Goal: Book appointment/travel/reservation

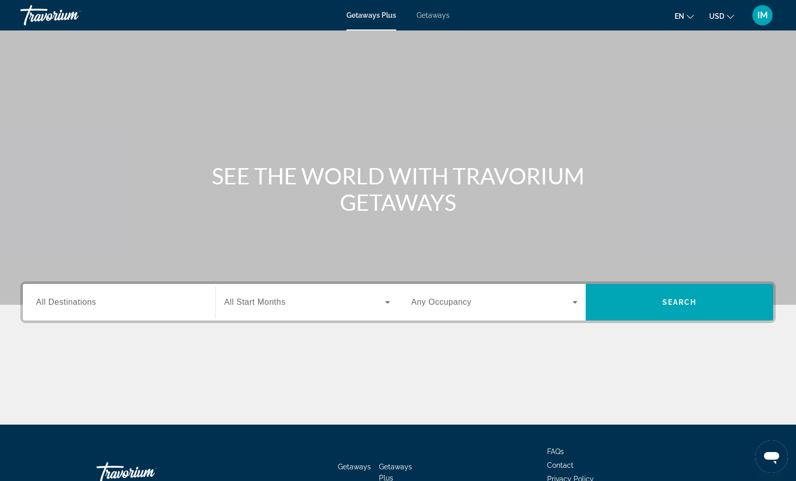
click at [423, 15] on span "Getaways" at bounding box center [433, 15] width 33 height 8
click at [115, 310] on div "Search widget" at bounding box center [119, 302] width 166 height 29
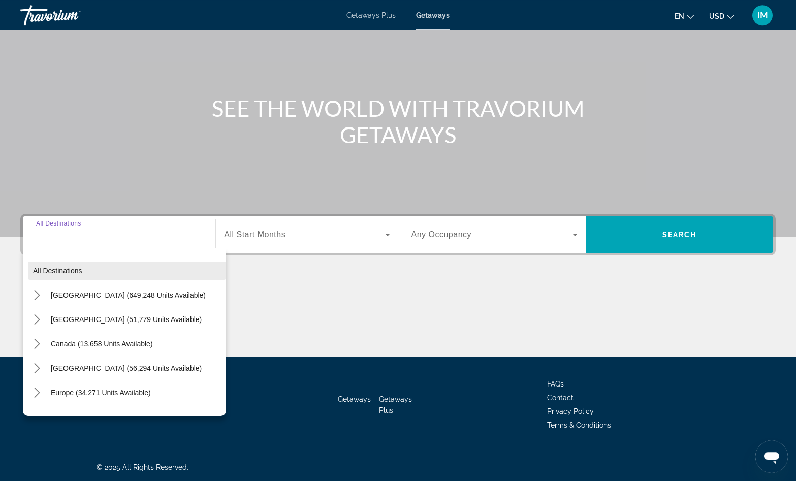
scroll to position [68, 0]
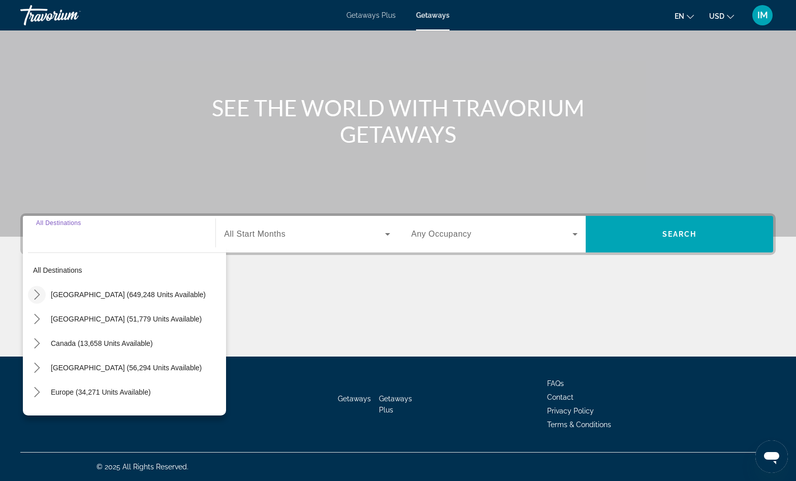
click at [38, 299] on icon "Toggle United States (649,248 units available) submenu" at bounding box center [37, 295] width 10 height 10
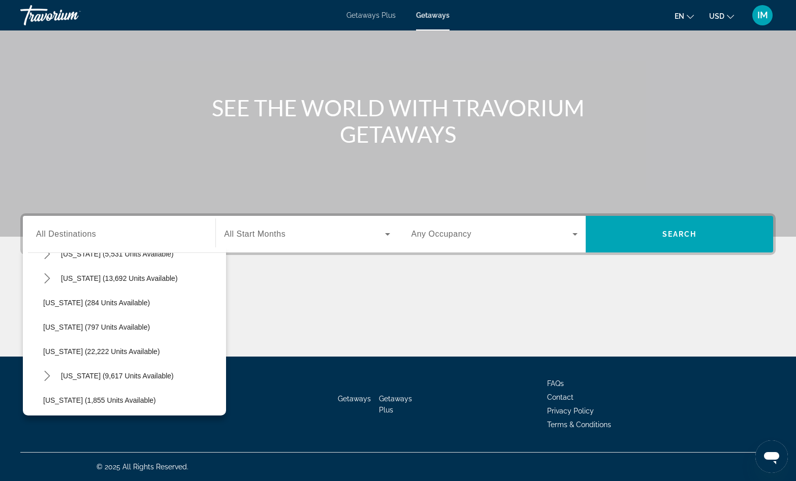
scroll to position [753, 0]
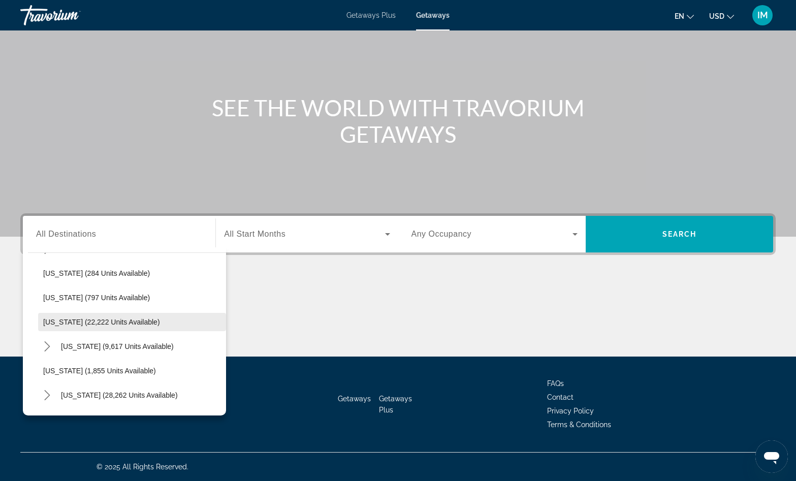
click at [98, 321] on span "[US_STATE] (22,222 units available)" at bounding box center [101, 322] width 117 height 8
type input "**********"
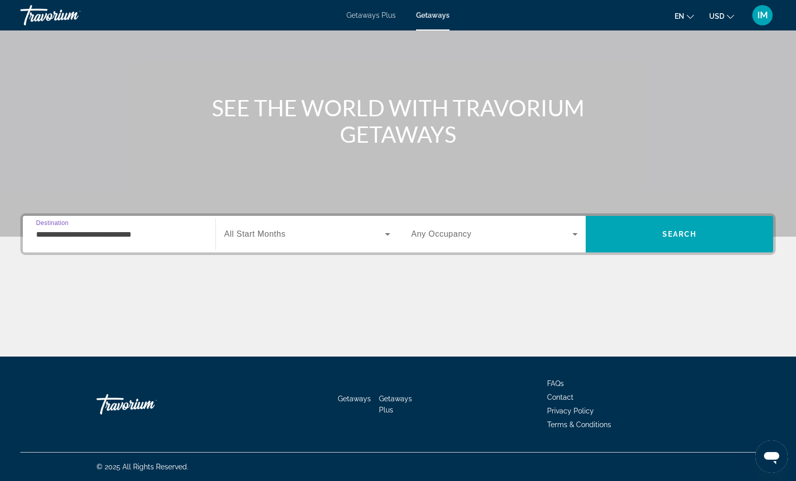
click at [316, 231] on span "Search widget" at bounding box center [304, 234] width 161 height 12
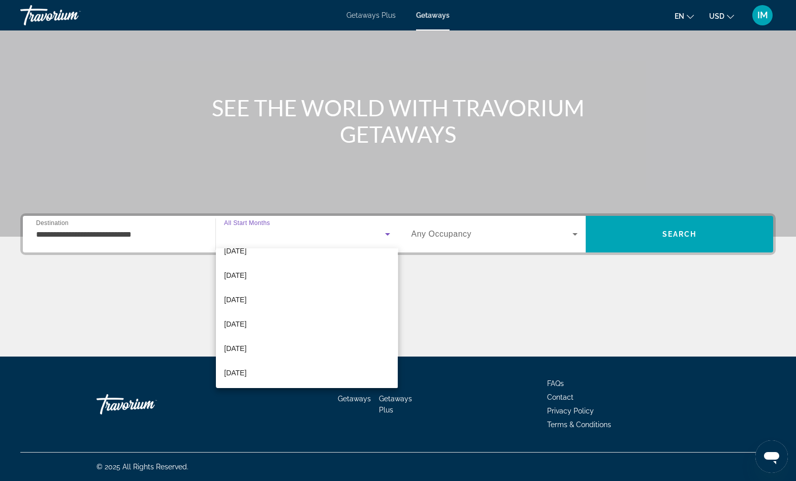
scroll to position [134, 0]
click at [233, 378] on span "[DATE]" at bounding box center [235, 374] width 22 height 12
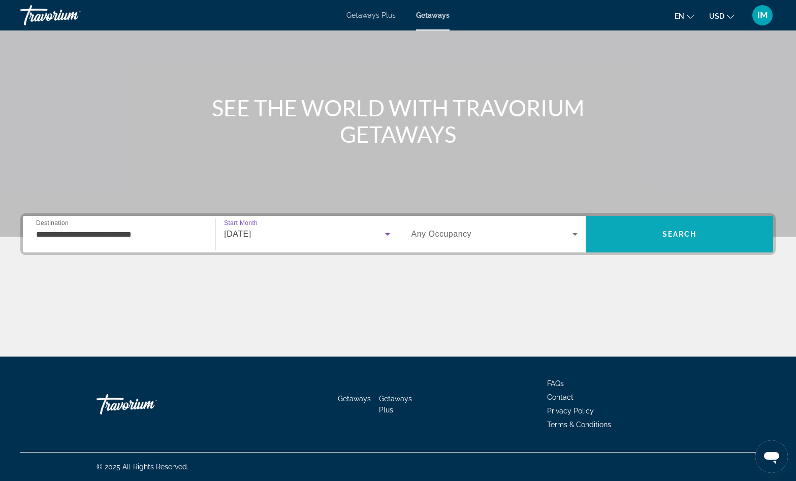
click at [680, 238] on span "Search" at bounding box center [679, 234] width 187 height 24
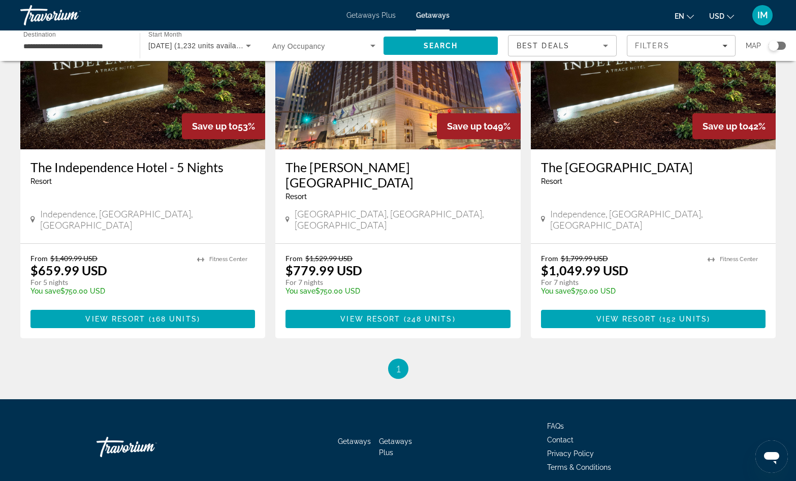
scroll to position [207, 0]
